Goal: Book appointment/travel/reservation

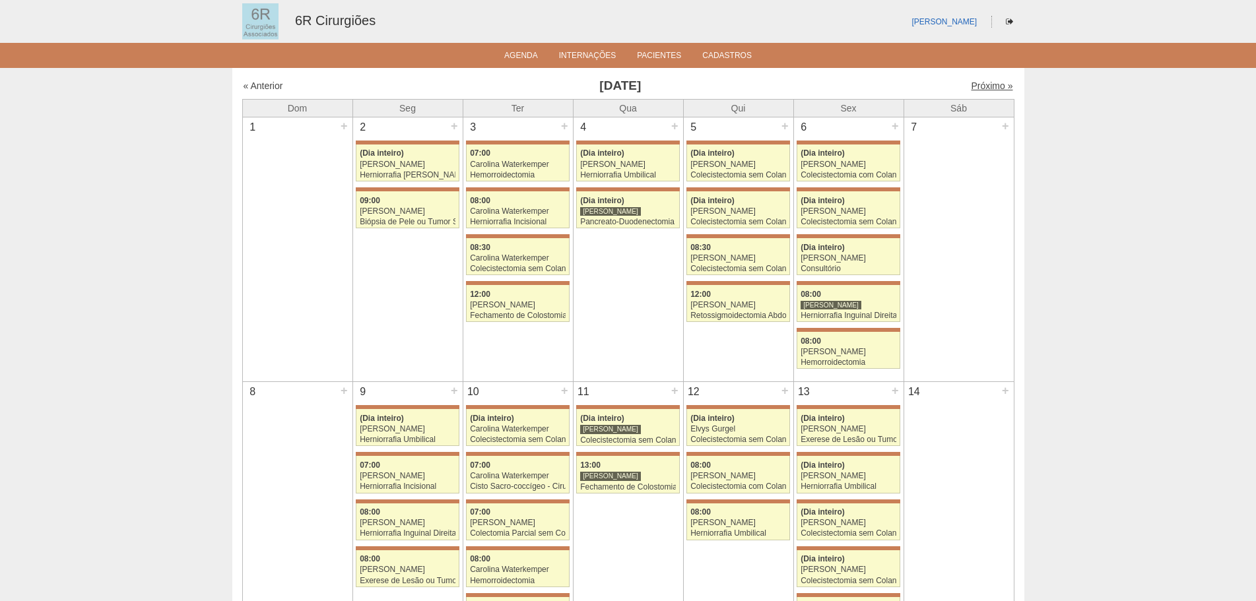
click at [971, 86] on link "Próximo »" at bounding box center [992, 86] width 42 height 11
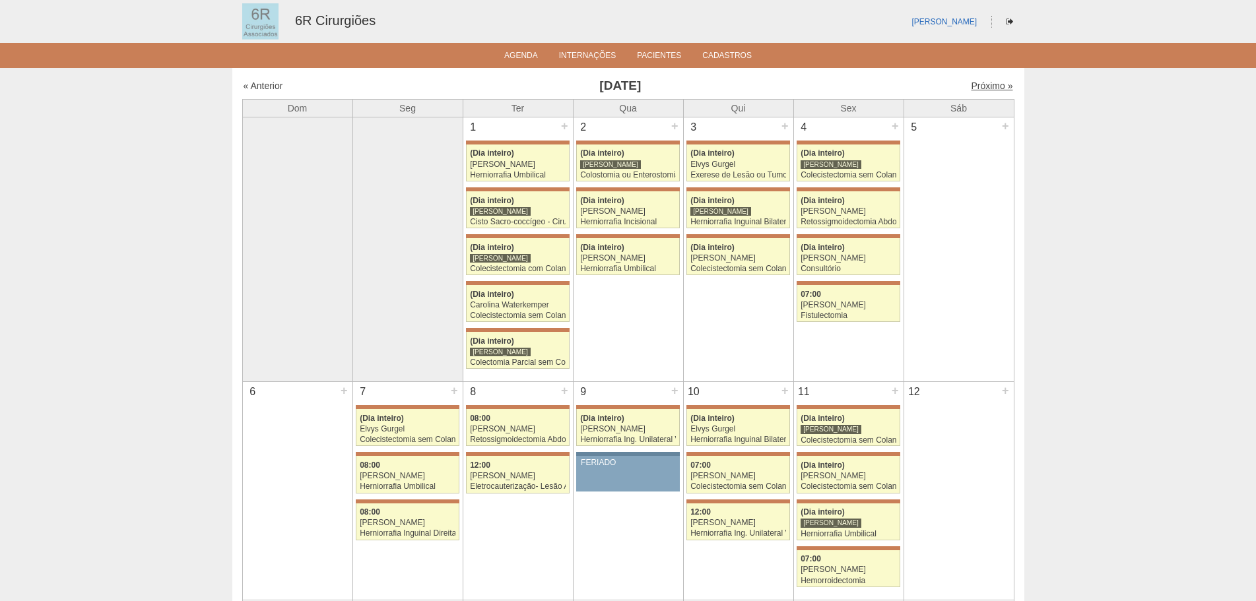
click at [985, 87] on link "Próximo »" at bounding box center [992, 86] width 42 height 11
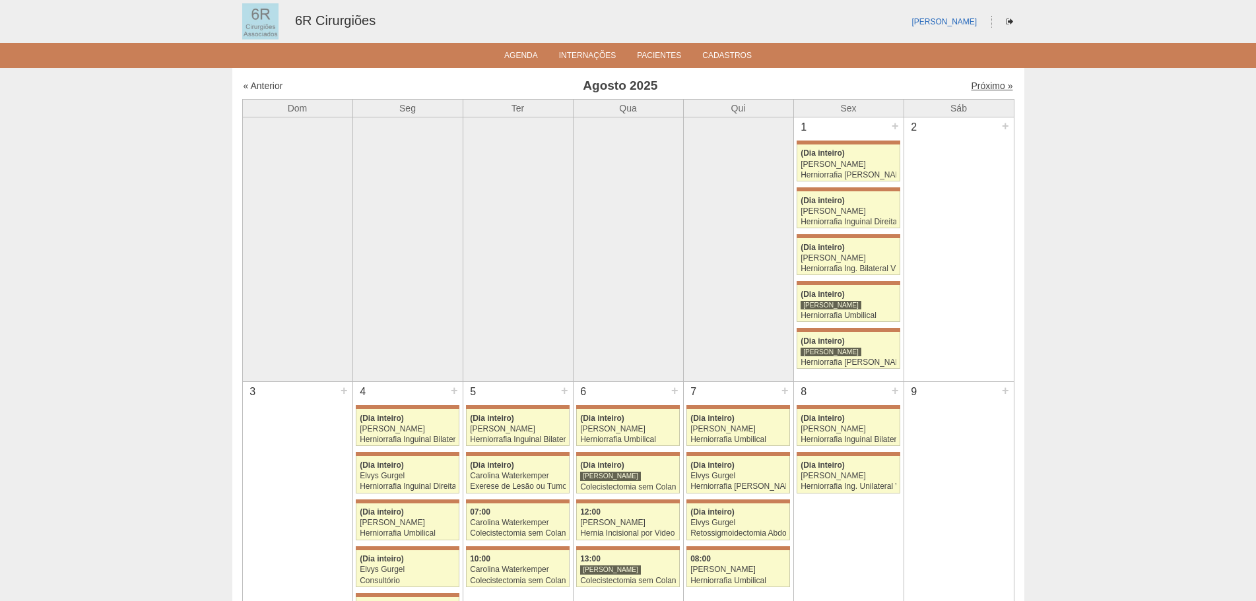
click at [975, 89] on link "Próximo »" at bounding box center [992, 86] width 42 height 11
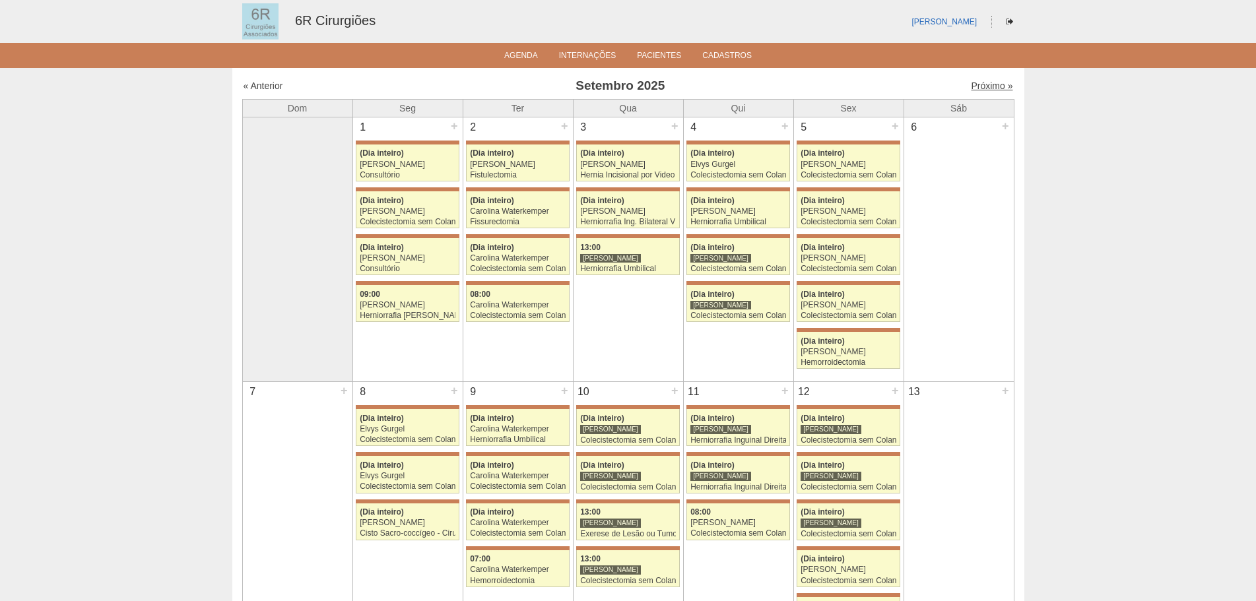
click at [983, 88] on link "Próximo »" at bounding box center [992, 86] width 42 height 11
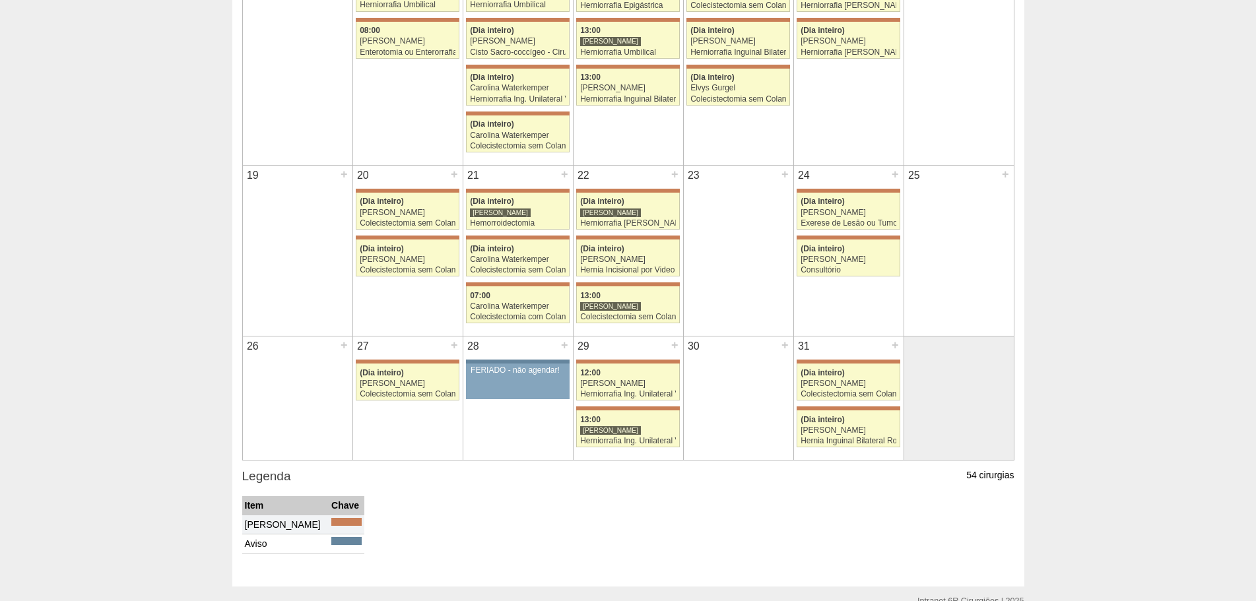
scroll to position [594, 0]
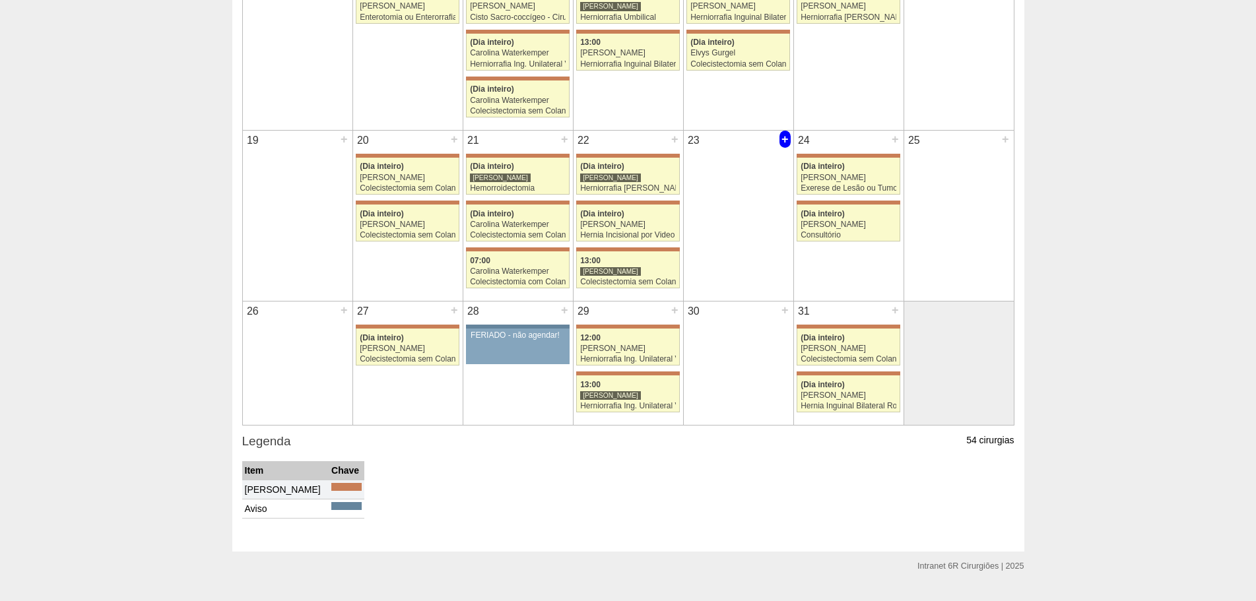
click at [782, 141] on div "+" at bounding box center [784, 139] width 11 height 17
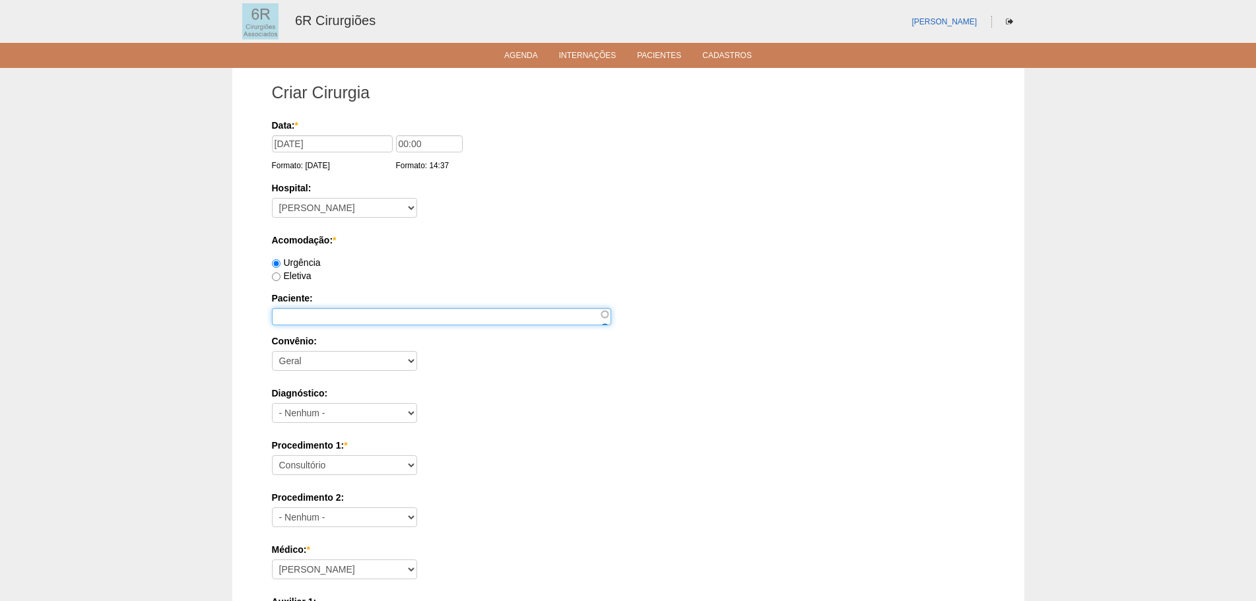
click at [370, 317] on input "Paciente:" at bounding box center [441, 316] width 339 height 17
